Goal: Information Seeking & Learning: Find specific fact

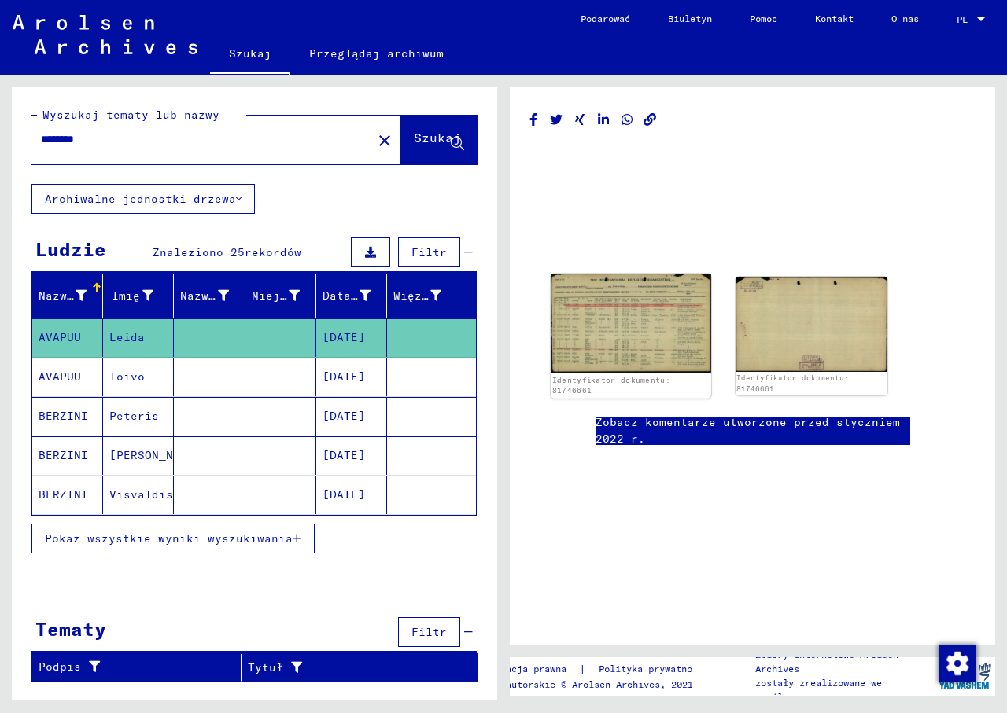
click at [619, 329] on img at bounding box center [630, 323] width 160 height 99
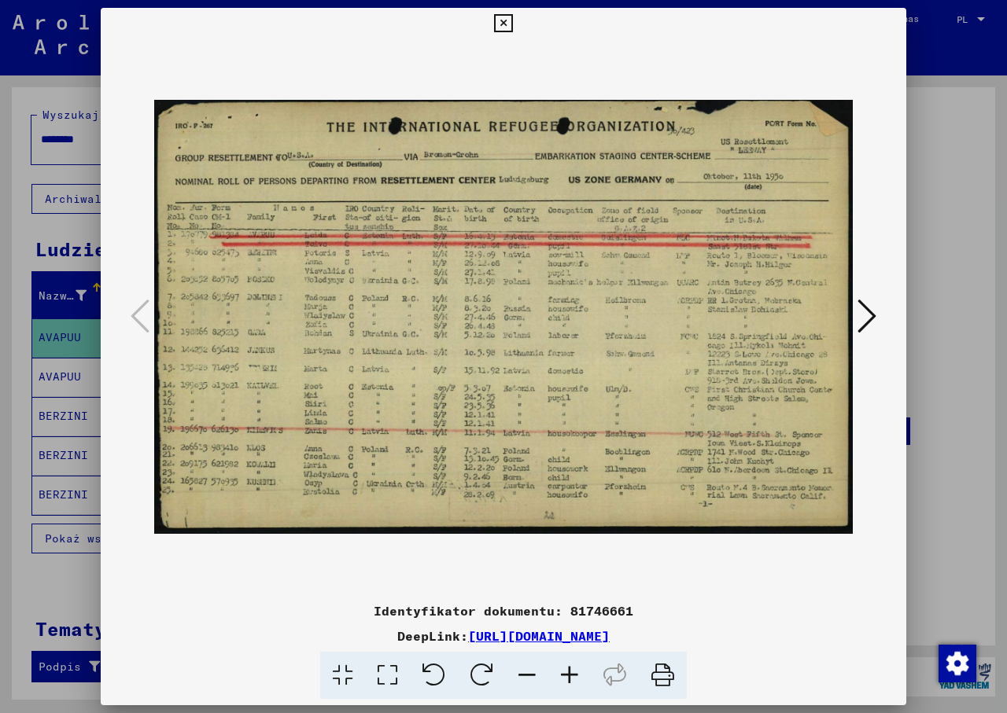
click at [573, 673] on icon at bounding box center [569, 676] width 42 height 48
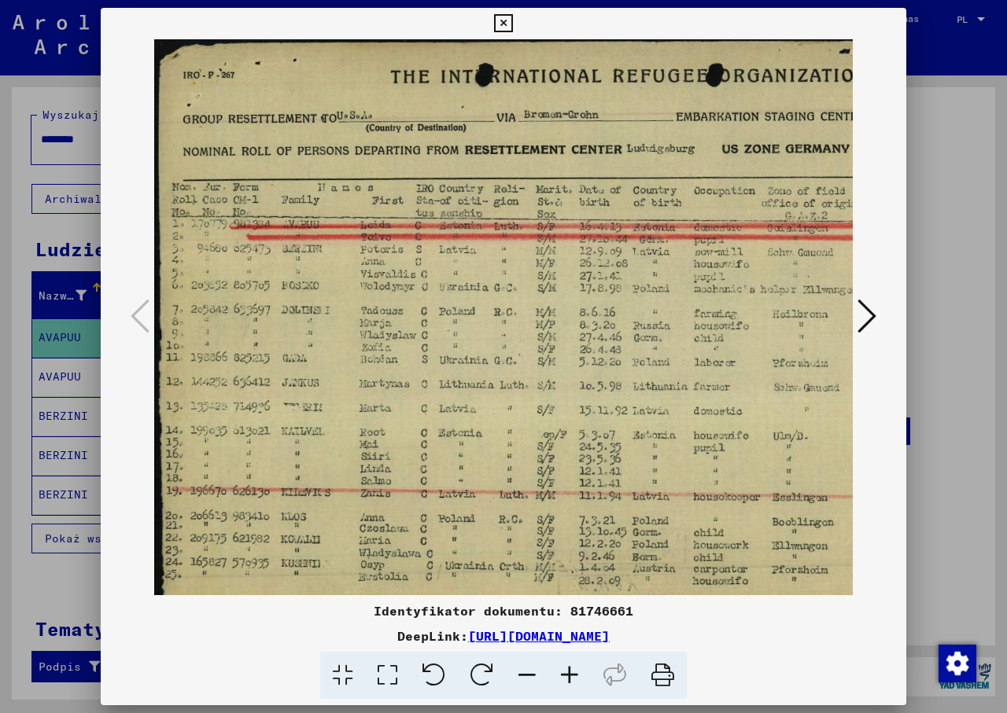
click at [569, 680] on icon at bounding box center [569, 676] width 42 height 48
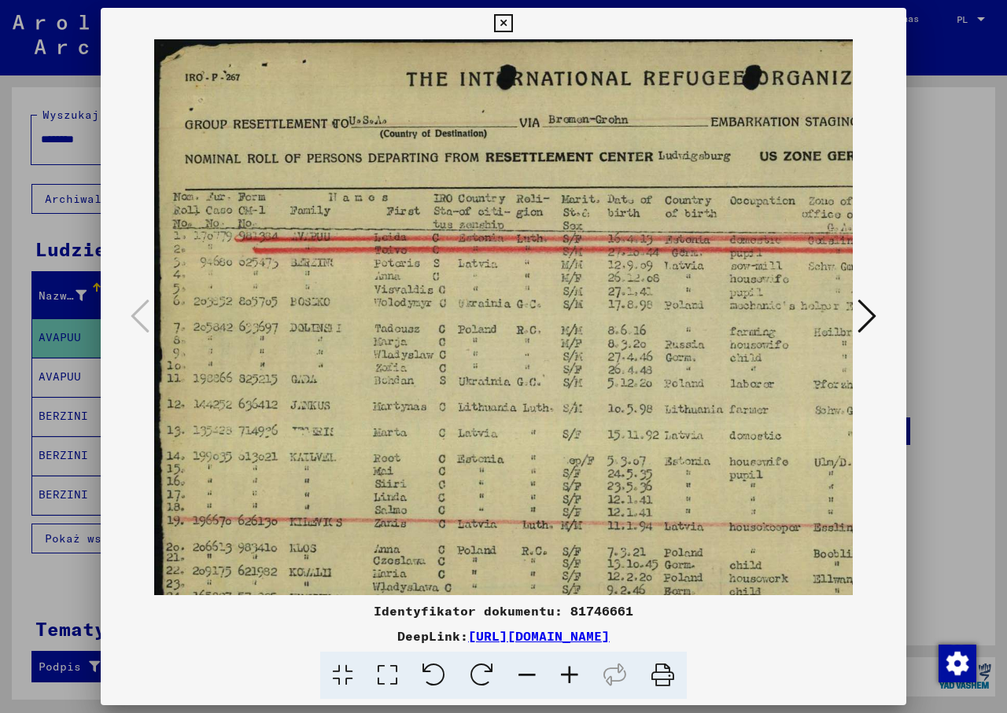
click at [569, 680] on icon at bounding box center [569, 676] width 42 height 48
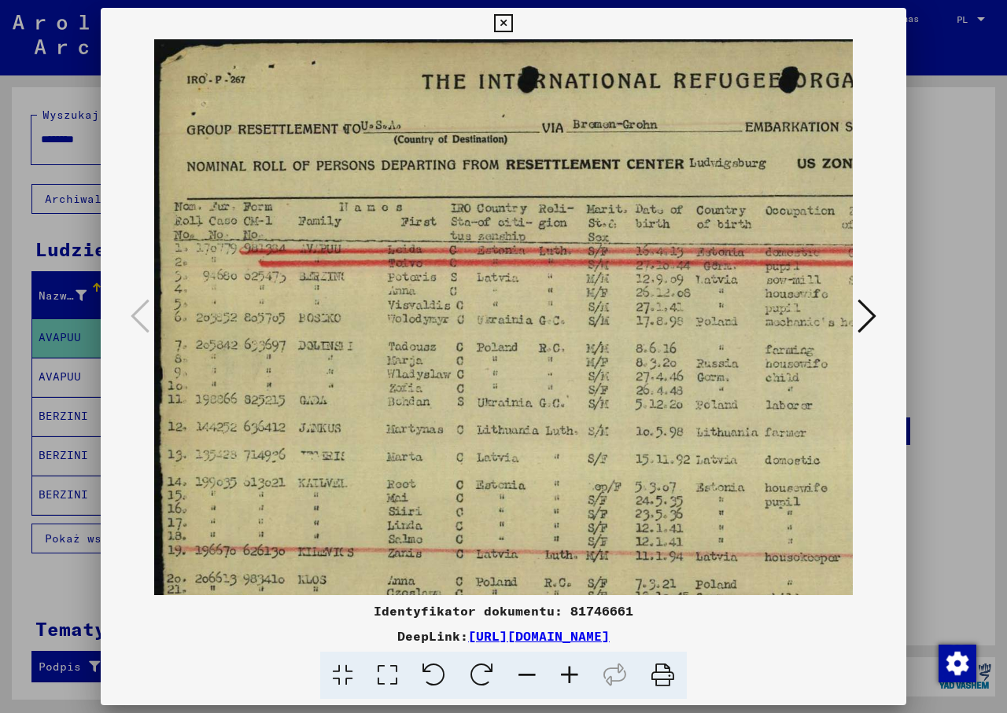
click at [569, 680] on icon at bounding box center [569, 676] width 42 height 48
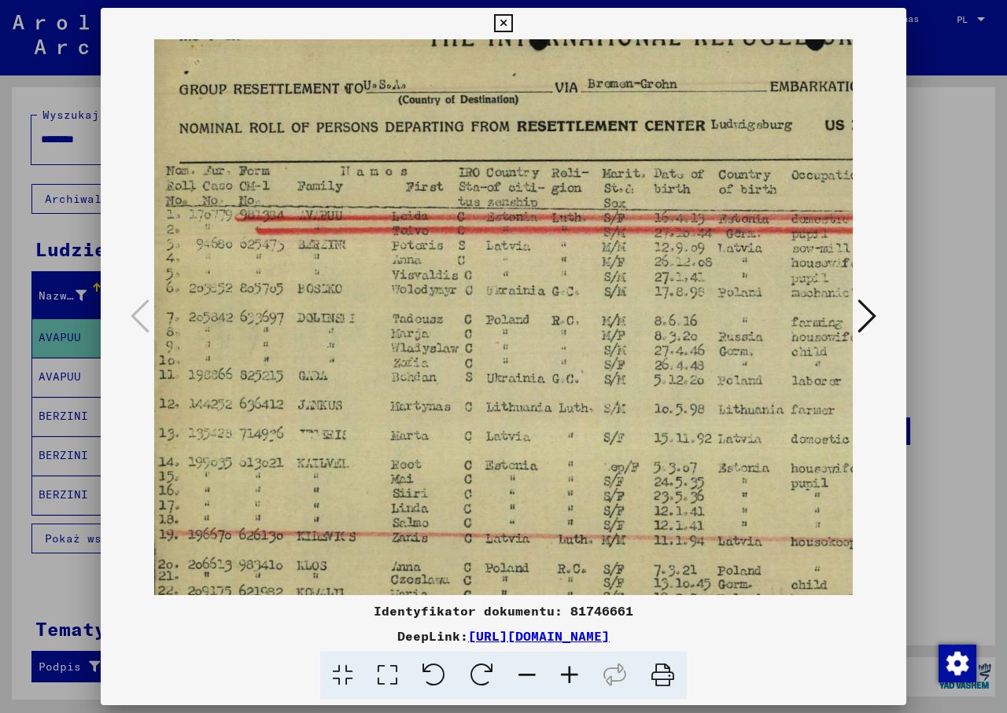
scroll to position [46, 9]
drag, startPoint x: 488, startPoint y: 503, endPoint x: 478, endPoint y: 457, distance: 47.3
click at [478, 457] on img at bounding box center [718, 349] width 1147 height 713
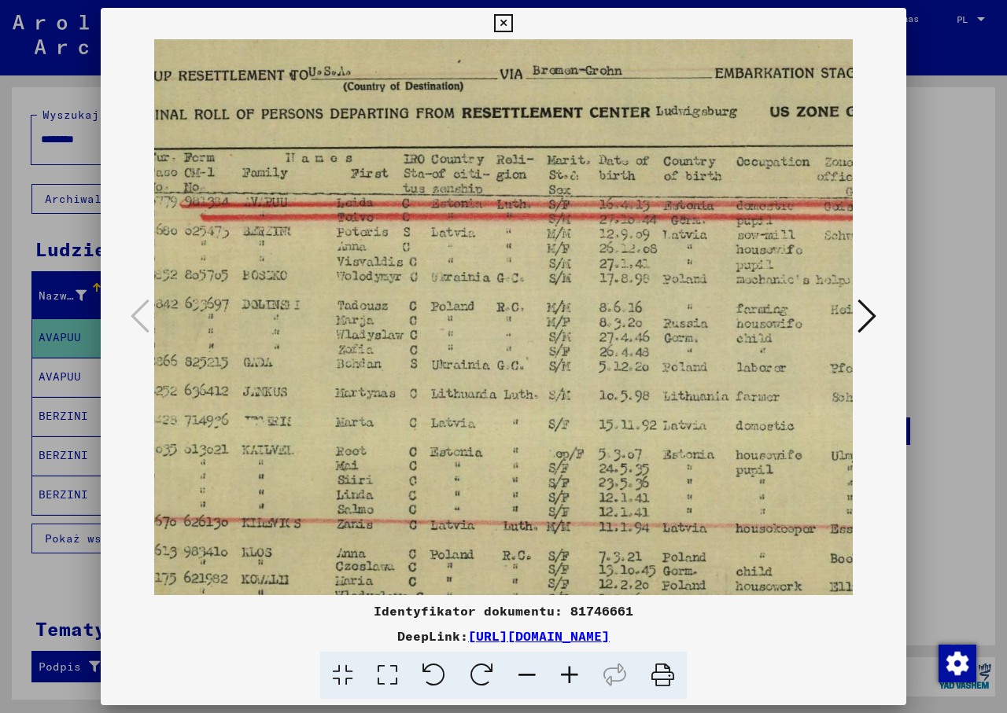
drag, startPoint x: 630, startPoint y: 456, endPoint x: 603, endPoint y: 450, distance: 27.5
click at [603, 450] on img at bounding box center [663, 336] width 1147 height 713
click at [499, 21] on icon at bounding box center [503, 23] width 18 height 19
